Goal: Task Accomplishment & Management: Complete application form

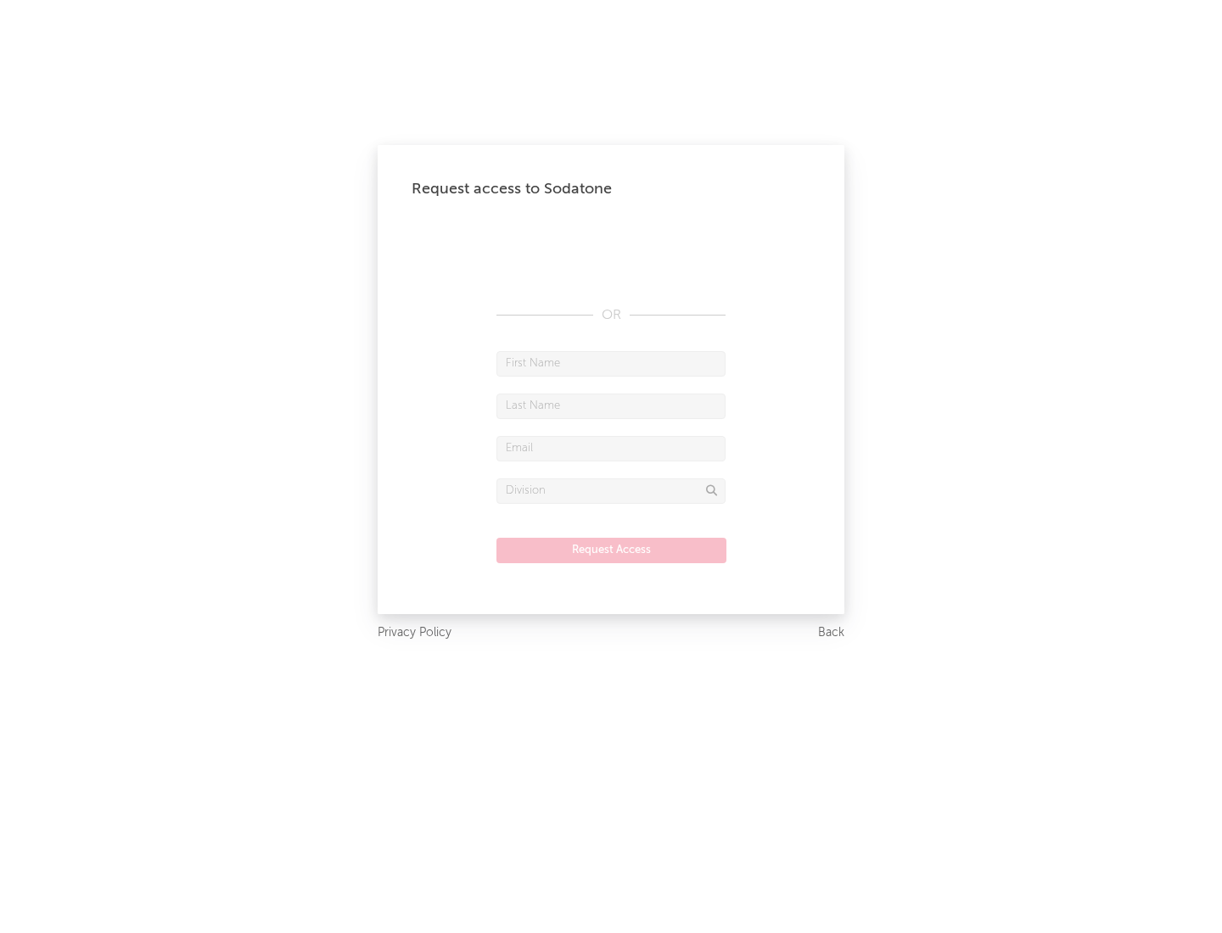
click at [611, 363] on input "text" at bounding box center [610, 363] width 229 height 25
type input "[PERSON_NAME]"
click at [611, 405] on input "text" at bounding box center [610, 406] width 229 height 25
type input "[PERSON_NAME]"
click at [611, 448] on input "text" at bounding box center [610, 448] width 229 height 25
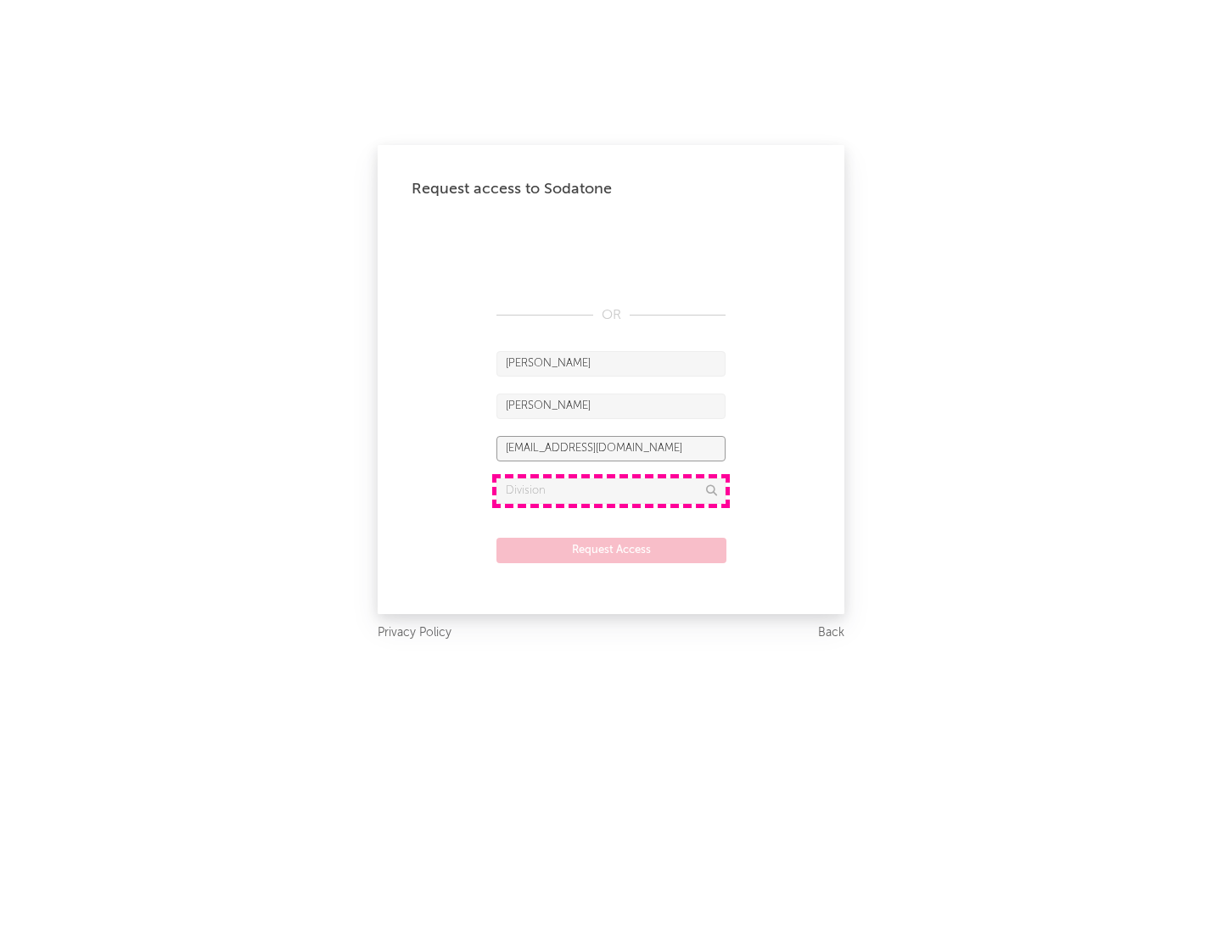
type input "[EMAIL_ADDRESS][DOMAIN_NAME]"
click at [611, 490] on input "text" at bounding box center [610, 490] width 229 height 25
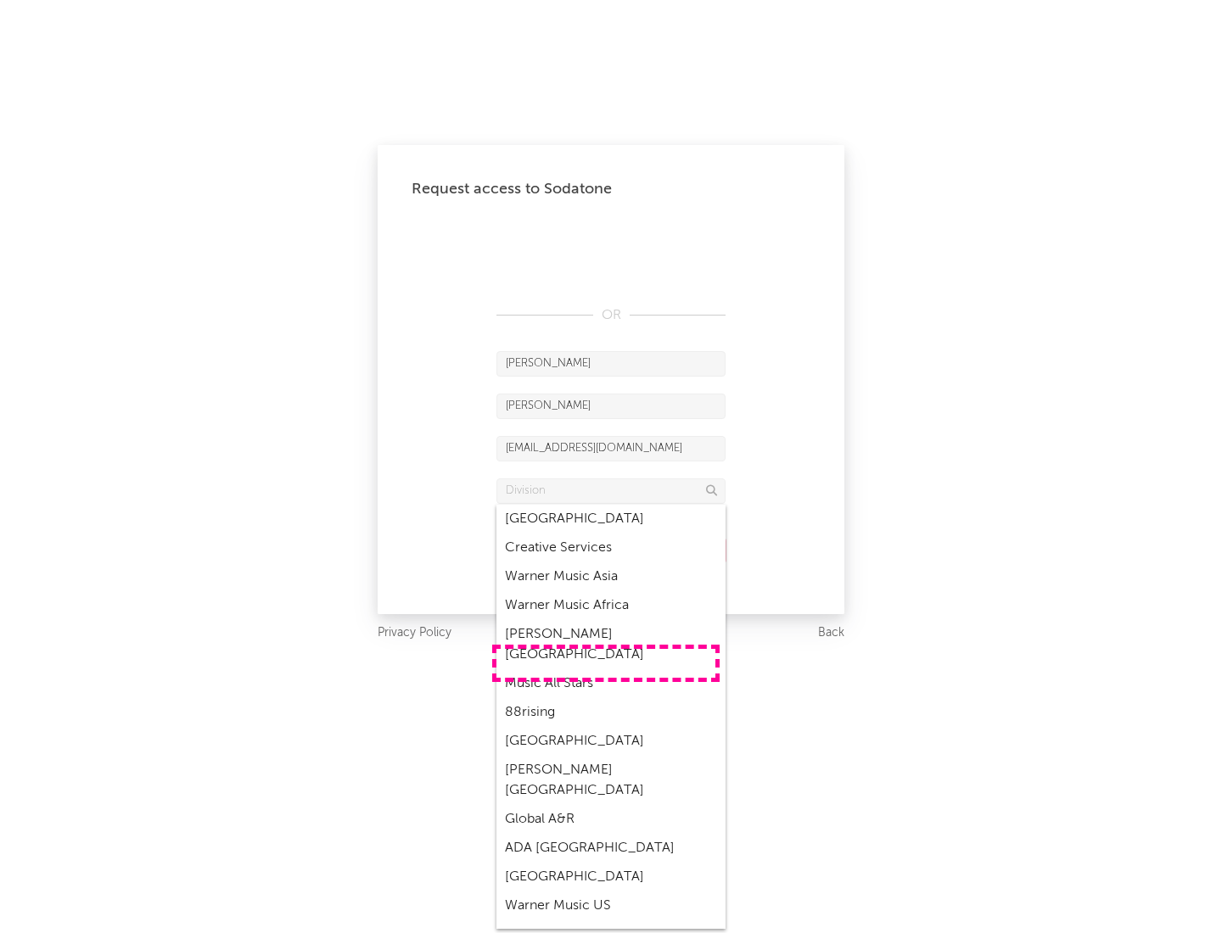
click at [606, 669] on div "Music All Stars" at bounding box center [610, 683] width 229 height 29
type input "Music All Stars"
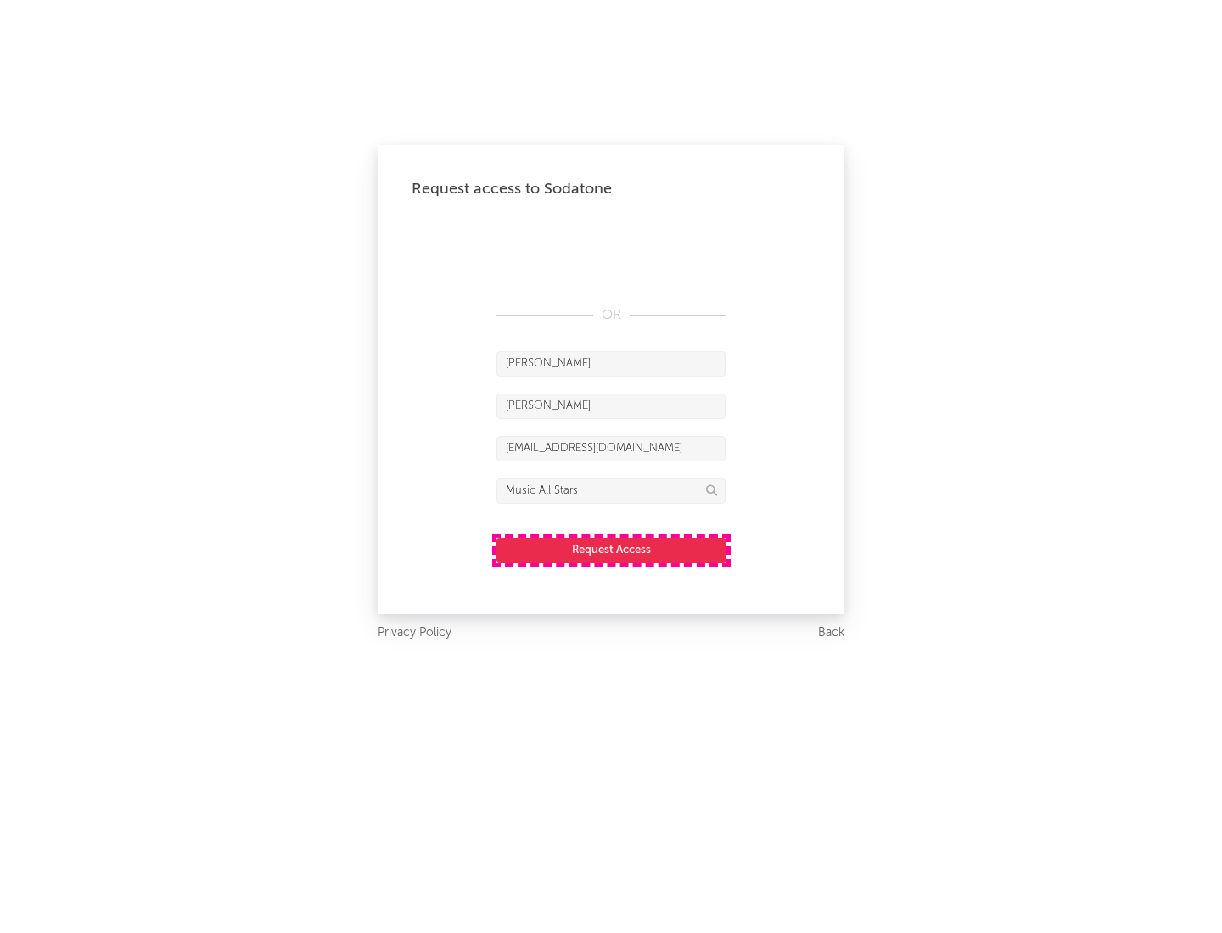
click at [611, 550] on button "Request Access" at bounding box center [611, 550] width 230 height 25
